Goal: Task Accomplishment & Management: Complete application form

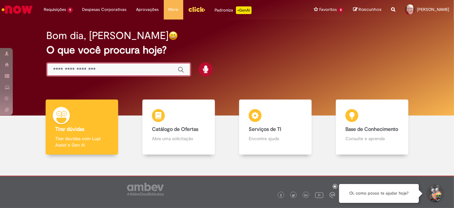
click at [117, 66] on input "Basta digitar aqui" at bounding box center [112, 69] width 118 height 7
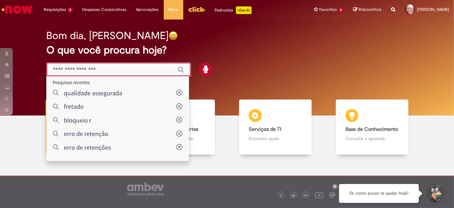
type input "**********"
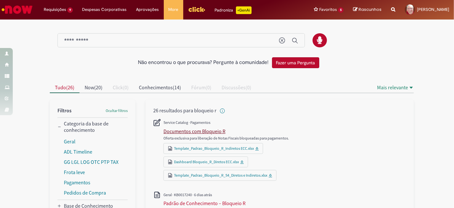
click at [207, 128] on div "Documentos com Bloqueio R" at bounding box center [194, 131] width 62 height 6
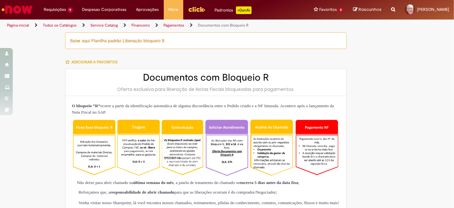
type input "********"
type input "**********"
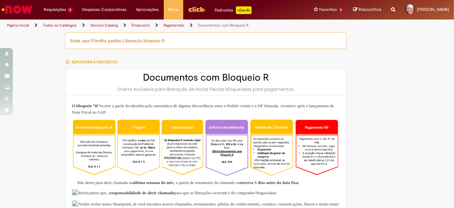
type input "****"
type input "**********"
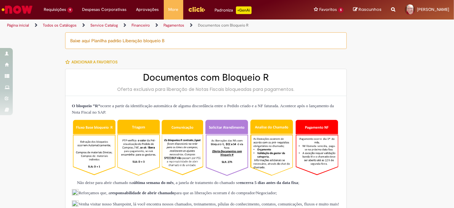
type input "**********"
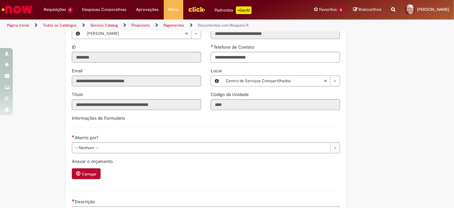
scroll to position [426, 0]
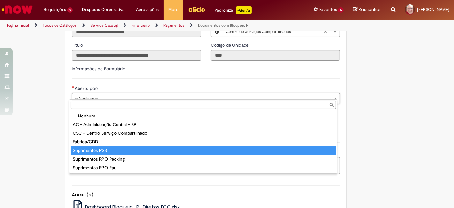
type input "**********"
select select "**********"
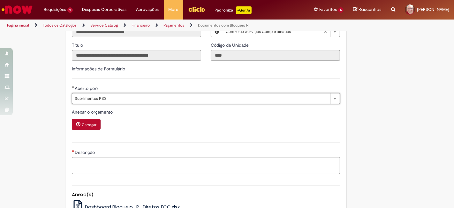
click at [94, 159] on textarea "Descrição" at bounding box center [206, 165] width 268 height 17
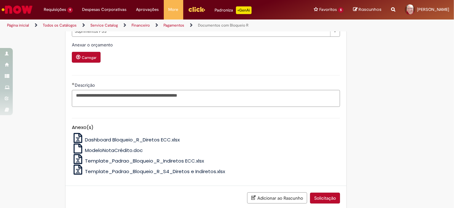
scroll to position [527, 0]
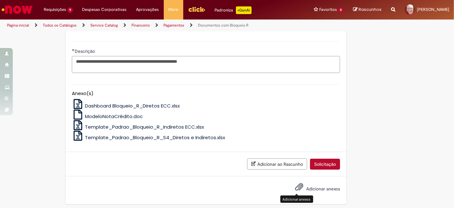
type textarea "**********"
click at [299, 183] on span "Adicionar anexos" at bounding box center [299, 187] width 8 height 8
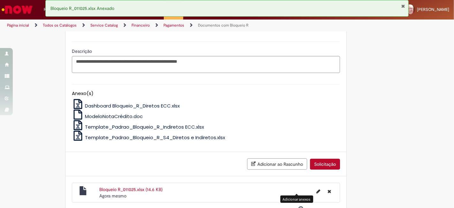
click at [404, 5] on button "Fechar Notificação" at bounding box center [403, 6] width 4 height 5
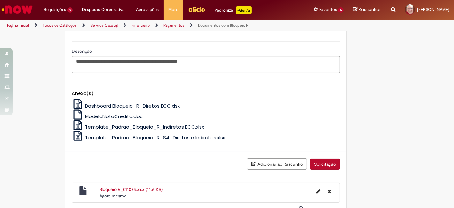
click at [323, 162] on button "Solicitação" at bounding box center [325, 163] width 30 height 11
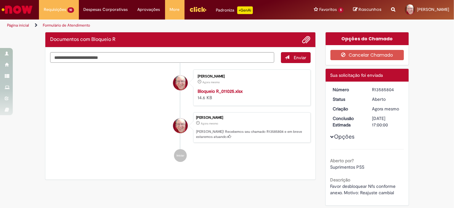
click at [381, 89] on div "R13585804" at bounding box center [387, 89] width 30 height 6
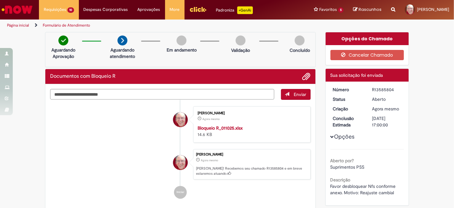
copy div "R13585804"
click at [380, 86] on div "R13585804" at bounding box center [387, 89] width 30 height 6
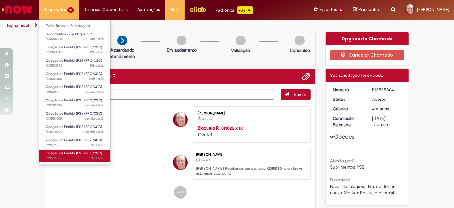
click at [56, 158] on span "3d atrás 3 dias atrás R13576020" at bounding box center [75, 158] width 58 height 5
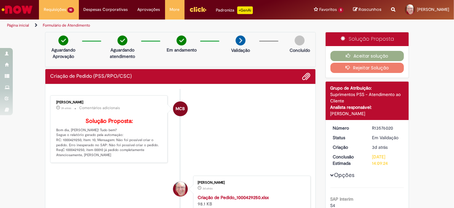
click at [73, 149] on p "Solução Proposta: Bom dia, [PERSON_NAME]! Tudo bem? Segue o relatório gerado pe…" at bounding box center [109, 138] width 106 height 40
copy p "1000429250"
click at [195, 141] on li "MCB [PERSON_NAME] 3h atrás 3 horas atrás Comentários adicionais Solução Propost…" at bounding box center [180, 128] width 261 height 67
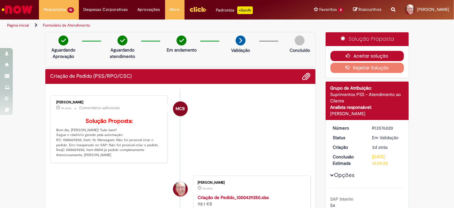
click at [367, 54] on button "Aceitar solução" at bounding box center [368, 56] width 74 height 10
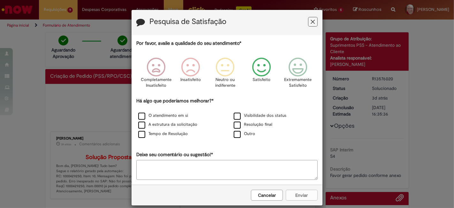
click at [264, 66] on icon "Feedback" at bounding box center [262, 66] width 24 height 19
click at [169, 112] on label "O atendimento em si" at bounding box center [163, 115] width 50 height 6
click at [296, 193] on button "Enviar" at bounding box center [302, 194] width 32 height 11
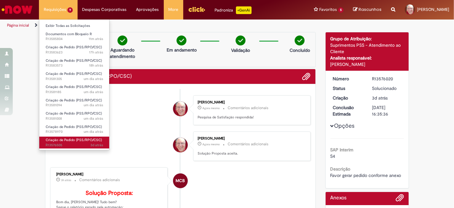
click at [59, 145] on span "3d atrás 3 dias atrás R13576505" at bounding box center [74, 144] width 57 height 5
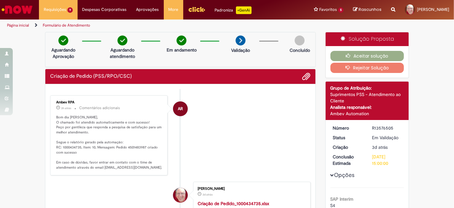
click at [71, 146] on p "Bom dia [PERSON_NAME], O chamado foi atendido automaticamente e com sucesso! Pe…" at bounding box center [109, 142] width 106 height 55
copy p "1000434735"
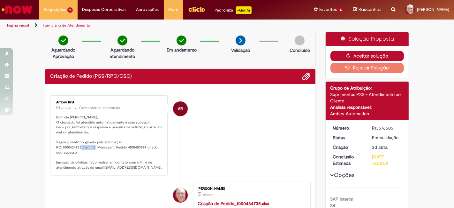
click at [369, 54] on button "Aceitar solução" at bounding box center [368, 56] width 74 height 10
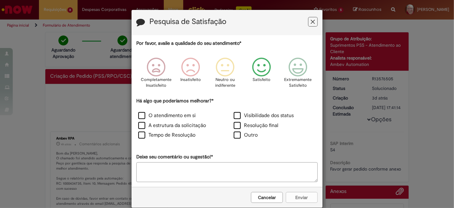
click at [259, 73] on icon "Feedback" at bounding box center [262, 66] width 24 height 19
click at [184, 113] on label "O atendimento em si" at bounding box center [166, 115] width 57 height 7
click at [299, 194] on button "Enviar" at bounding box center [302, 197] width 32 height 11
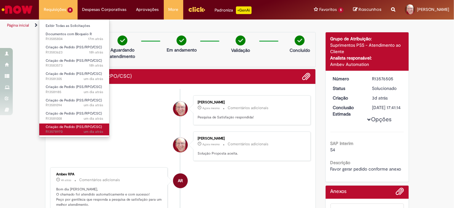
click at [63, 130] on span "um dia atrás um dia atrás R13578970" at bounding box center [74, 131] width 57 height 5
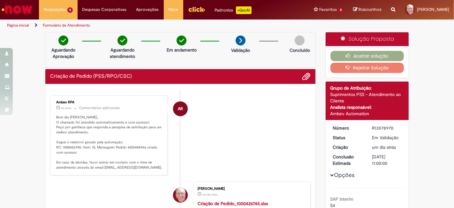
click at [69, 145] on p "Bom dia [PERSON_NAME], O chamado foi atendido automaticamente e com sucesso! Pe…" at bounding box center [109, 142] width 106 height 55
copy p "1000426745"
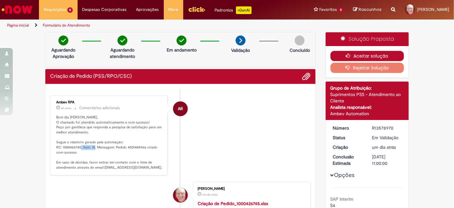
click at [374, 56] on button "Aceitar solução" at bounding box center [368, 56] width 74 height 10
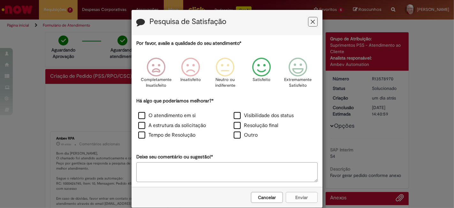
click at [263, 66] on icon "Feedback" at bounding box center [262, 66] width 24 height 19
click at [159, 116] on label "O atendimento em si" at bounding box center [166, 115] width 57 height 7
click at [303, 198] on button "Enviar" at bounding box center [302, 197] width 32 height 11
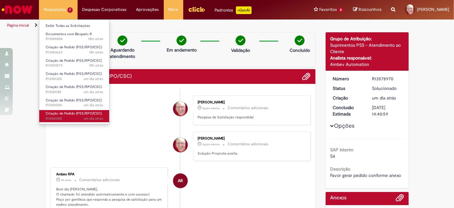
click at [65, 118] on span "um dia atrás um dia atrás R13581008" at bounding box center [74, 118] width 57 height 5
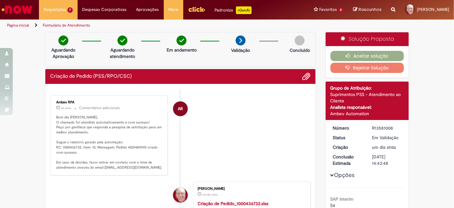
click at [69, 147] on p "Bom dia [PERSON_NAME], O chamado foi atendido automaticamente e com sucesso! Pe…" at bounding box center [109, 142] width 106 height 55
click at [97, 145] on p "Bom dia [PERSON_NAME], O chamado foi atendido automaticamente e com sucesso! Pe…" at bounding box center [109, 142] width 106 height 55
click at [64, 145] on p "Bom dia [PERSON_NAME], O chamado foi atendido automaticamente e com sucesso! Pe…" at bounding box center [109, 142] width 106 height 55
drag, startPoint x: 64, startPoint y: 145, endPoint x: 79, endPoint y: 150, distance: 16.5
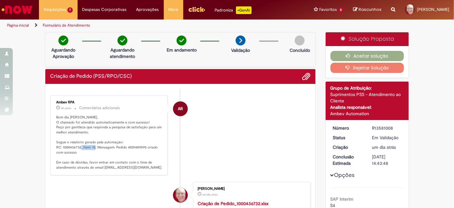
click at [64, 145] on p "Bom dia [PERSON_NAME], O chamado foi atendido automaticamente e com sucesso! Pe…" at bounding box center [109, 142] width 106 height 55
copy p "1000436732"
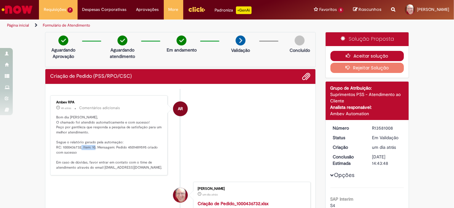
click at [365, 54] on button "Aceitar solução" at bounding box center [368, 56] width 74 height 10
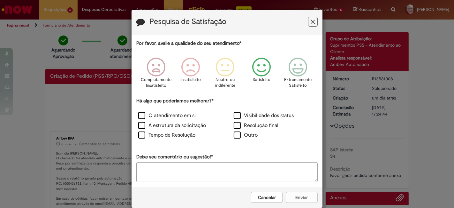
click at [262, 62] on icon "Feedback" at bounding box center [262, 66] width 24 height 19
click at [174, 116] on label "O atendimento em si" at bounding box center [166, 115] width 57 height 7
click at [298, 198] on button "Enviar" at bounding box center [302, 197] width 32 height 11
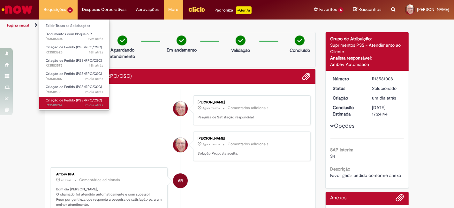
click at [61, 104] on span "um dia atrás um dia atrás R13581094" at bounding box center [74, 105] width 57 height 5
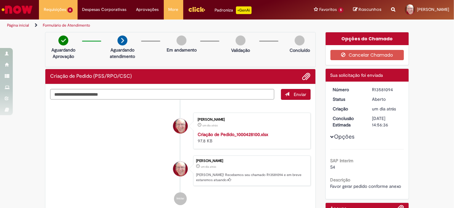
click at [382, 90] on div "R13581094" at bounding box center [387, 89] width 30 height 6
copy div "R13581094"
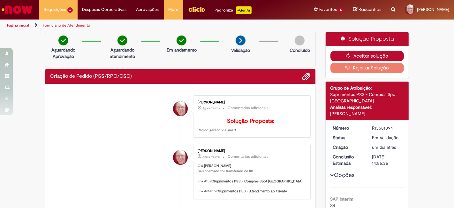
click at [371, 55] on button "Aceitar solução" at bounding box center [368, 56] width 74 height 10
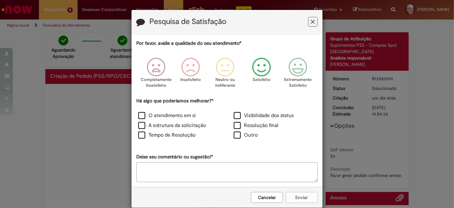
click at [262, 69] on icon "Feedback" at bounding box center [262, 66] width 24 height 19
click at [163, 116] on label "O atendimento em si" at bounding box center [166, 115] width 57 height 7
click at [302, 195] on button "Enviar" at bounding box center [302, 197] width 32 height 11
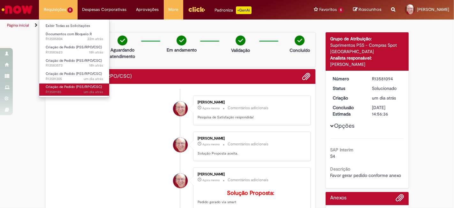
click at [67, 89] on link "Criação de Pedido (PSS/RPO/CSC) um dia atrás um dia atrás R13581185" at bounding box center [74, 89] width 70 height 12
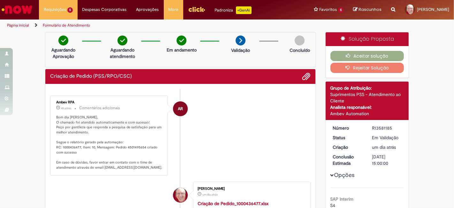
click at [66, 144] on p "Bom dia [PERSON_NAME], O chamado foi atendido automaticamente e com sucesso! Pe…" at bounding box center [109, 142] width 106 height 55
copy p "1000436477"
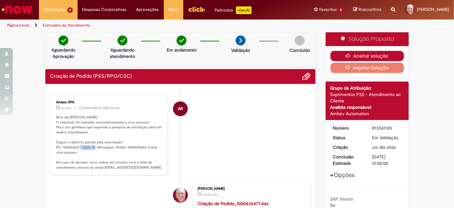
click at [369, 53] on button "Aceitar solução" at bounding box center [368, 56] width 74 height 10
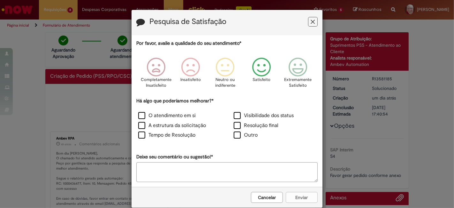
click at [260, 70] on icon "Feedback" at bounding box center [262, 66] width 24 height 19
click at [176, 115] on label "O atendimento em si" at bounding box center [166, 115] width 57 height 7
click at [298, 195] on button "Enviar" at bounding box center [302, 197] width 32 height 11
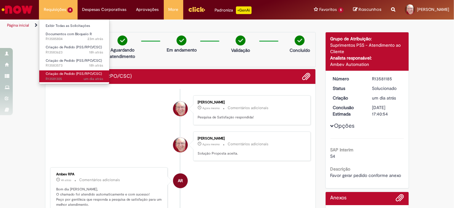
click at [62, 78] on span "um dia atrás um dia atrás R13581305" at bounding box center [74, 78] width 57 height 5
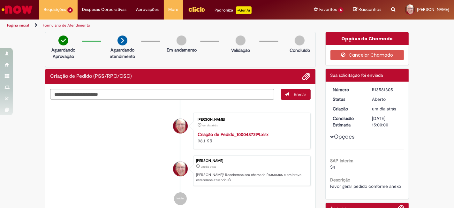
click at [380, 89] on div "R13581305" at bounding box center [387, 89] width 30 height 6
copy div "R13581305"
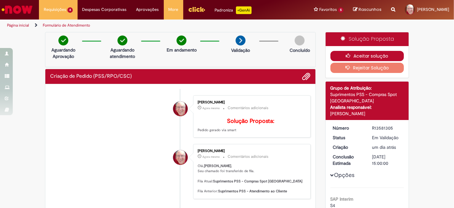
click at [365, 56] on button "Aceitar solução" at bounding box center [368, 56] width 74 height 10
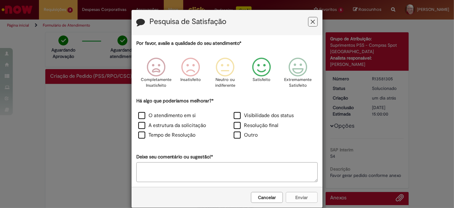
click at [254, 70] on icon "Feedback" at bounding box center [262, 66] width 24 height 19
click at [174, 114] on label "O atendimento em si" at bounding box center [166, 115] width 57 height 7
click at [298, 196] on button "Enviar" at bounding box center [302, 197] width 32 height 11
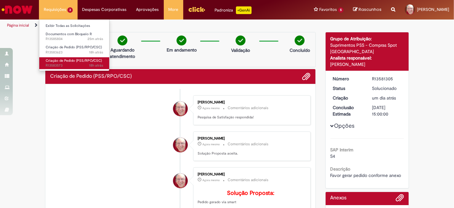
click at [56, 64] on span "18h atrás 18 horas atrás R13583573" at bounding box center [74, 65] width 57 height 5
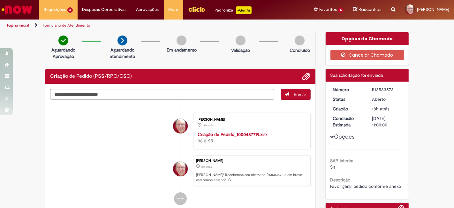
click at [383, 87] on div "R13583573" at bounding box center [387, 89] width 30 height 6
copy div "R13583573"
